Goal: Book appointment/travel/reservation

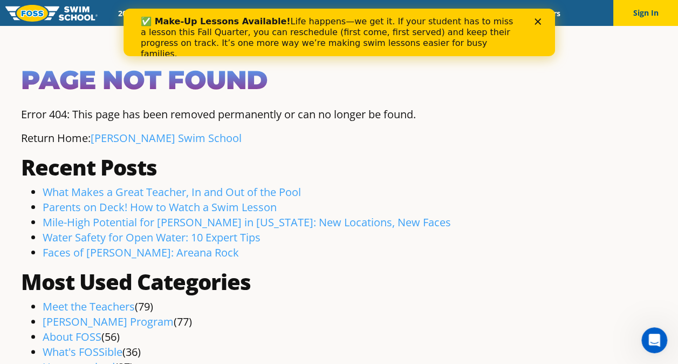
click at [330, 79] on h1 "Page Not Found" at bounding box center [339, 80] width 637 height 32
click at [538, 23] on polygon "Close" at bounding box center [537, 21] width 6 height 6
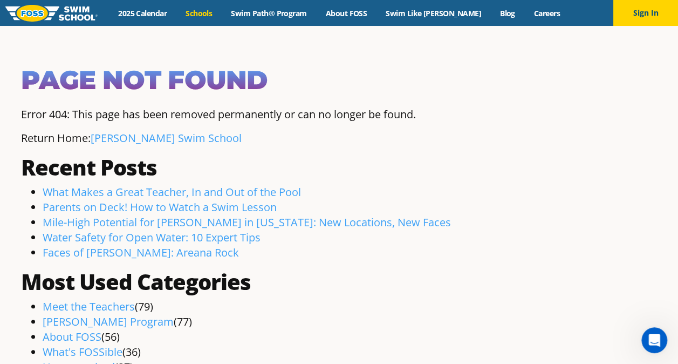
click at [222, 9] on link "Schools" at bounding box center [198, 13] width 45 height 10
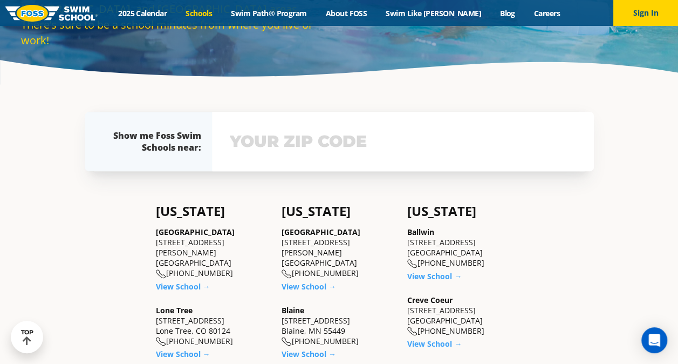
scroll to position [170, 0]
click at [336, 129] on input "text" at bounding box center [403, 141] width 352 height 31
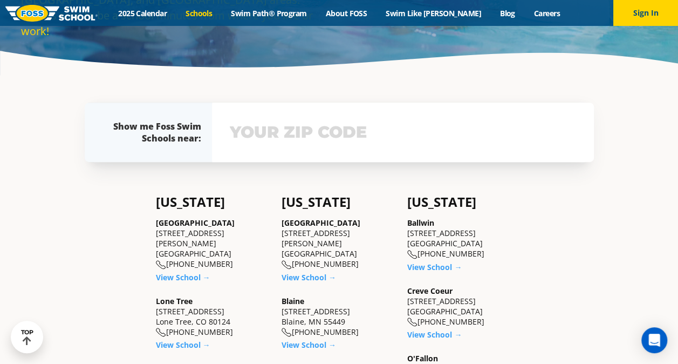
scroll to position [228, 0]
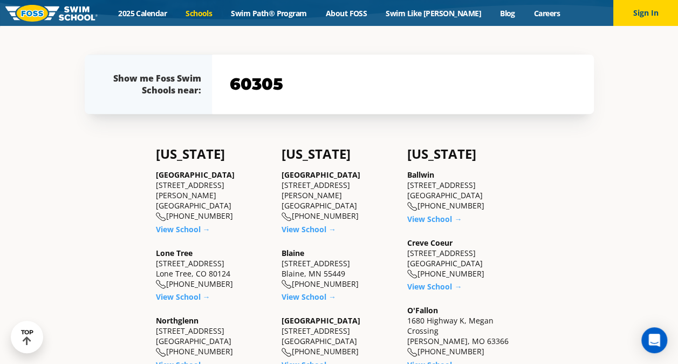
type input "60305"
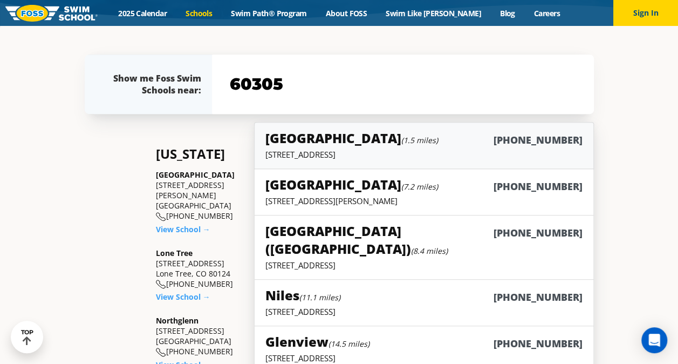
click at [336, 129] on h5 "Elmwood Park (1.5 miles)" at bounding box center [352, 138] width 173 height 18
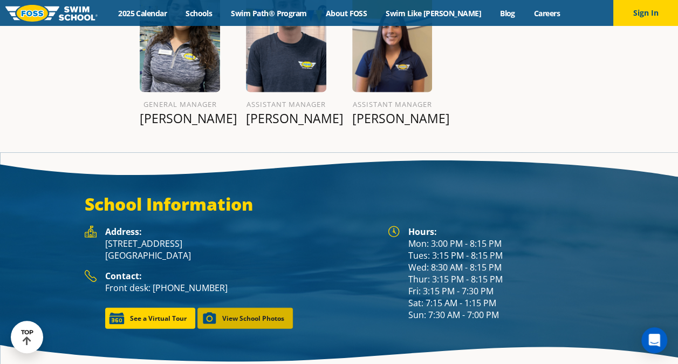
scroll to position [1313, 0]
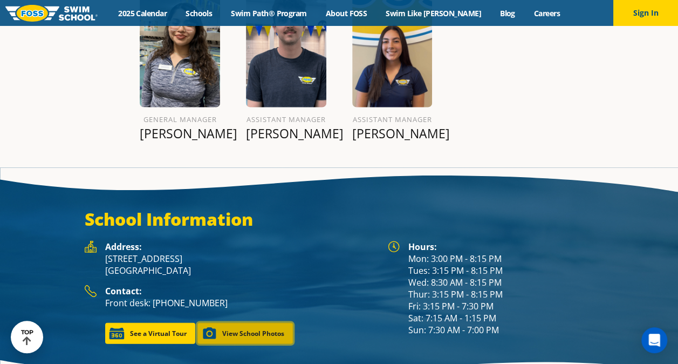
click at [247, 323] on link "View School Photos" at bounding box center [246, 333] width 96 height 21
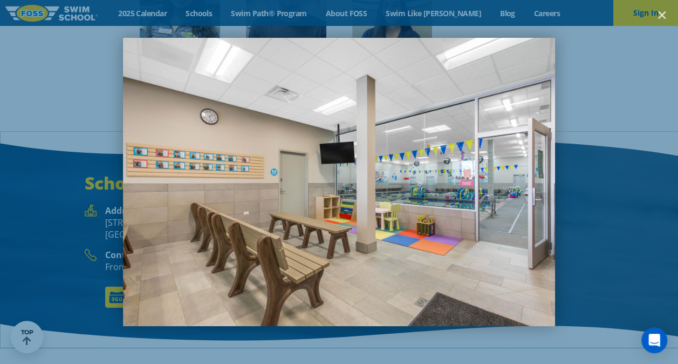
scroll to position [1380, 0]
click at [644, 128] on div "1 / 7" at bounding box center [339, 182] width 678 height 364
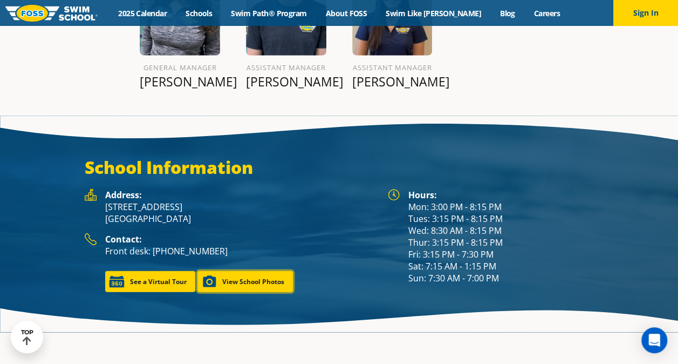
scroll to position [1350, 0]
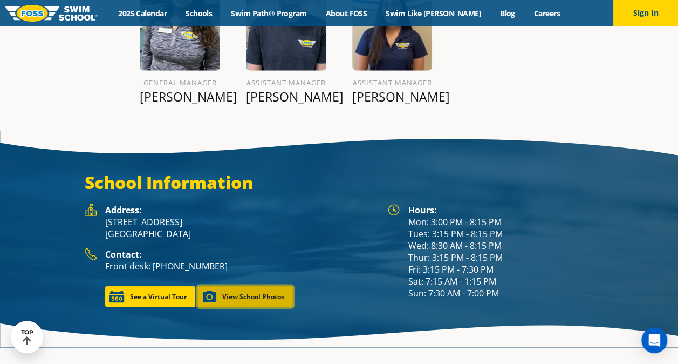
click at [244, 286] on link "View School Photos" at bounding box center [246, 296] width 96 height 21
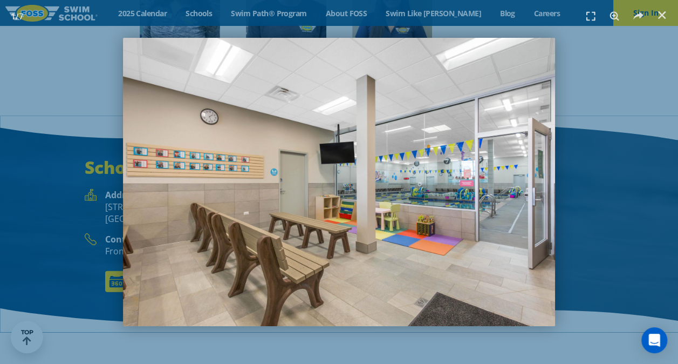
scroll to position [1380, 0]
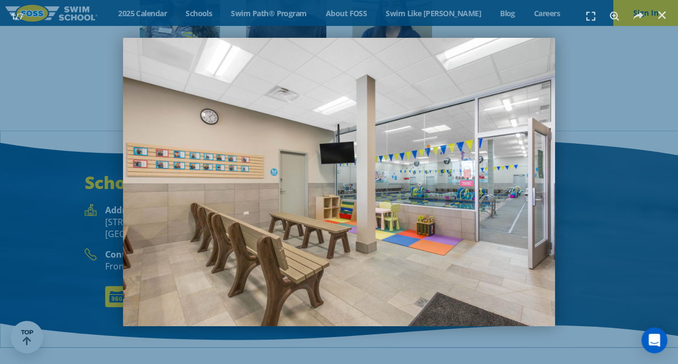
click at [541, 189] on img "1 / 7" at bounding box center [339, 182] width 432 height 288
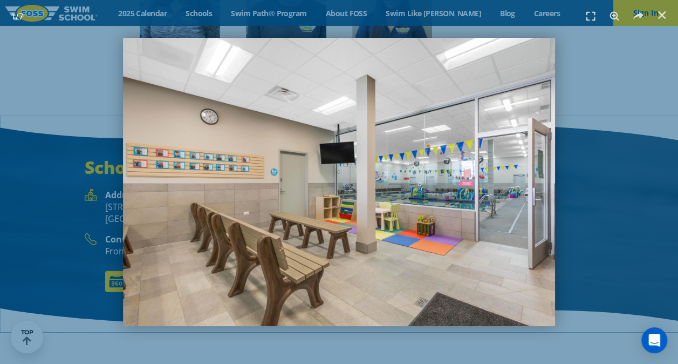
scroll to position [1350, 0]
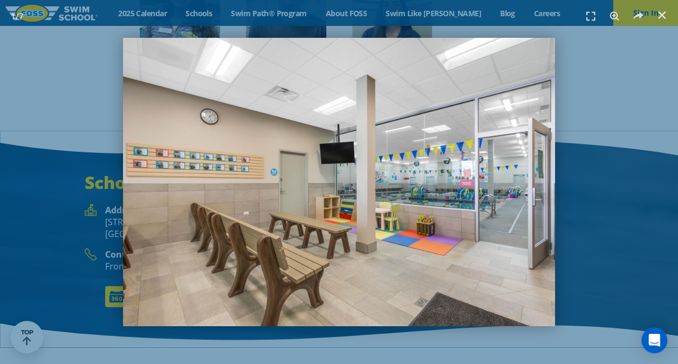
click at [668, 203] on div "1 / 7" at bounding box center [339, 182] width 678 height 364
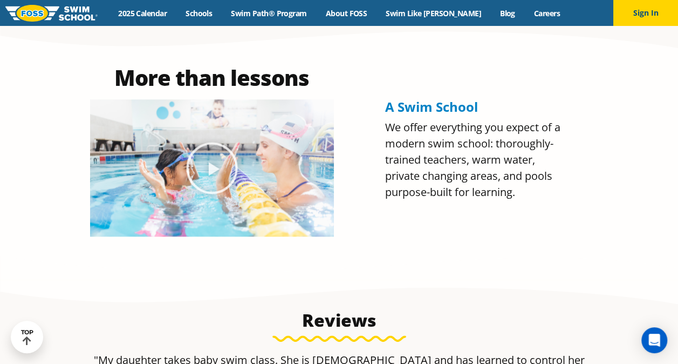
scroll to position [454, 0]
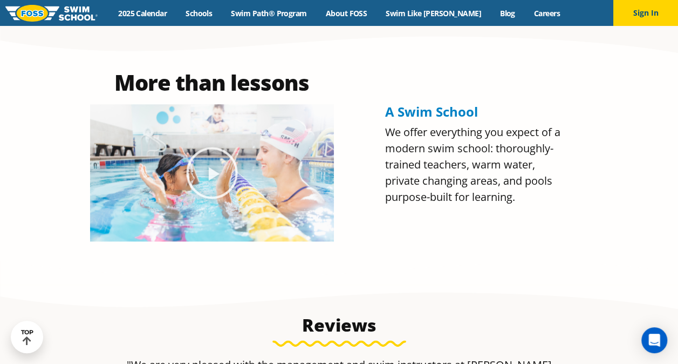
drag, startPoint x: 216, startPoint y: 173, endPoint x: 201, endPoint y: 181, distance: 17.1
drag, startPoint x: 201, startPoint y: 181, endPoint x: 186, endPoint y: 181, distance: 14.6
click at [186, 181] on icon "Play Video about Olympian Regan Smith, FOSS" at bounding box center [212, 173] width 54 height 54
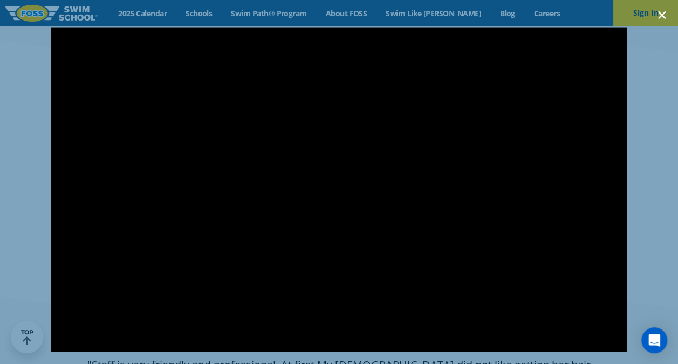
click at [661, 19] on icon "Close (Esc)" at bounding box center [662, 15] width 11 height 11
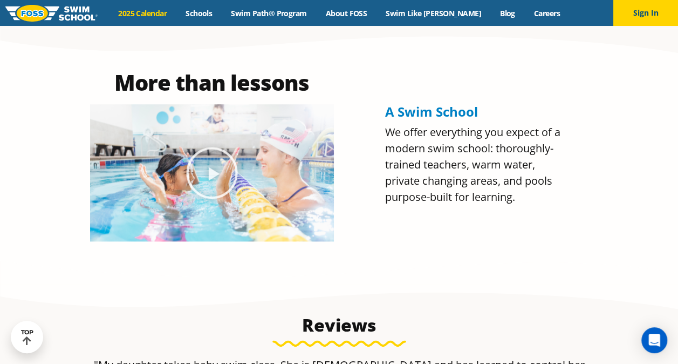
click at [161, 8] on link "2025 Calendar" at bounding box center [142, 13] width 67 height 10
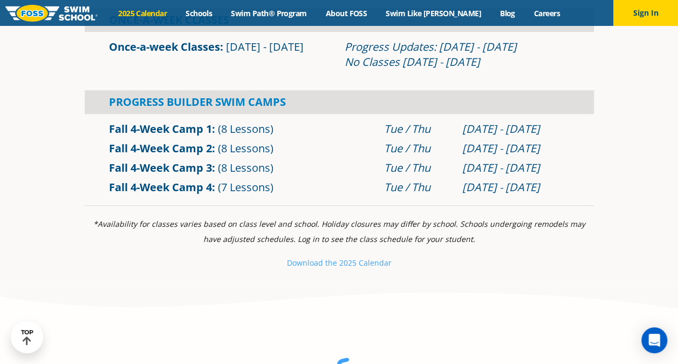
scroll to position [424, 0]
click at [169, 164] on link "Fall 4-Week Camp 3" at bounding box center [160, 167] width 103 height 15
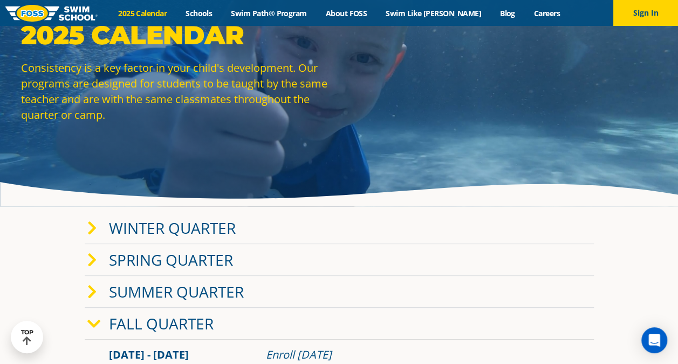
scroll to position [48, 0]
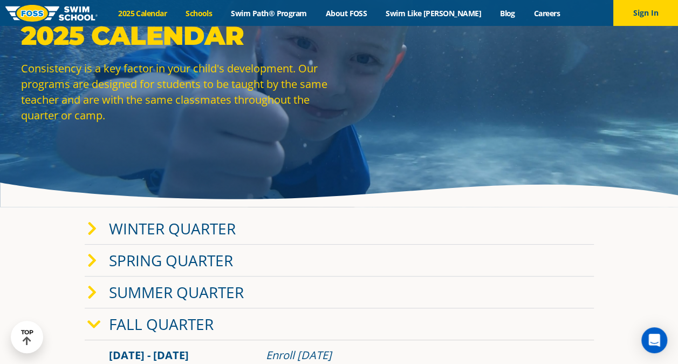
click at [219, 12] on link "Schools" at bounding box center [198, 13] width 45 height 10
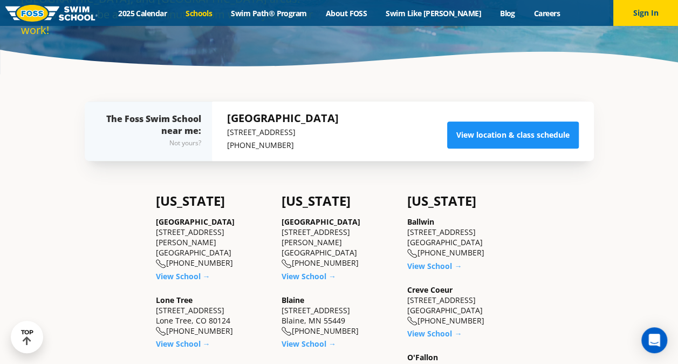
scroll to position [181, 0]
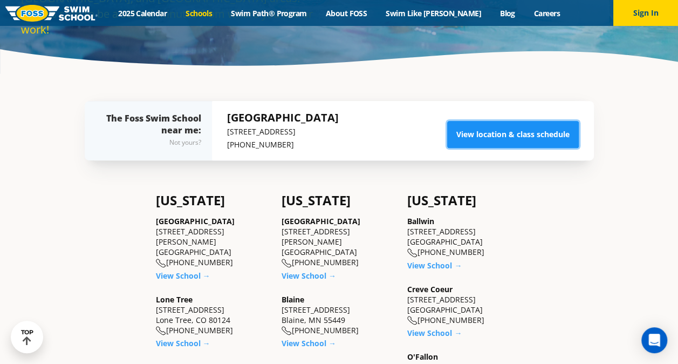
click at [468, 139] on link "View location & class schedule" at bounding box center [513, 134] width 132 height 27
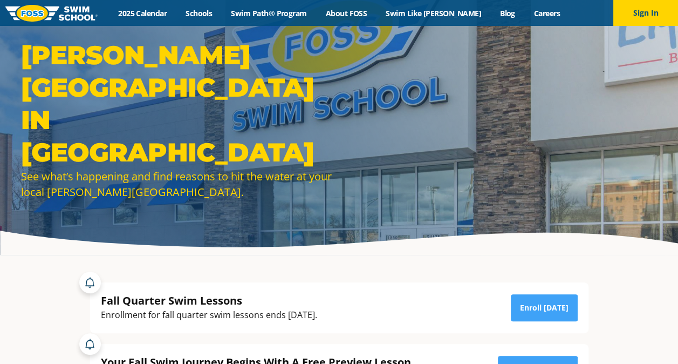
click at [468, 139] on div "[PERSON_NAME][GEOGRAPHIC_DATA] in [GEOGRAPHIC_DATA] See what’s happening and fi…" at bounding box center [340, 127] width 648 height 177
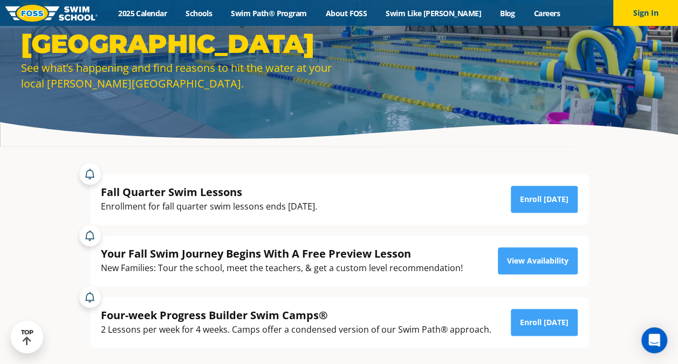
scroll to position [168, 0]
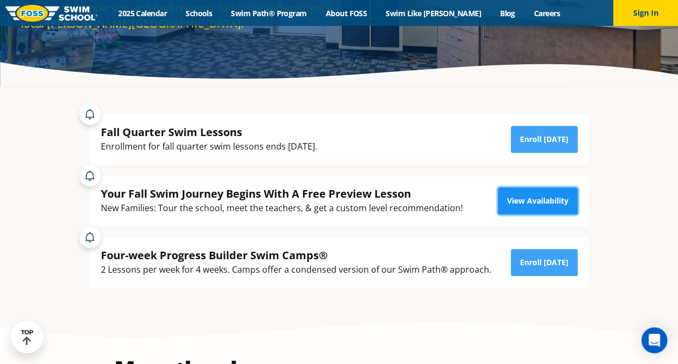
click at [546, 195] on link "View Availability" at bounding box center [538, 200] width 80 height 27
